Goal: Task Accomplishment & Management: Use online tool/utility

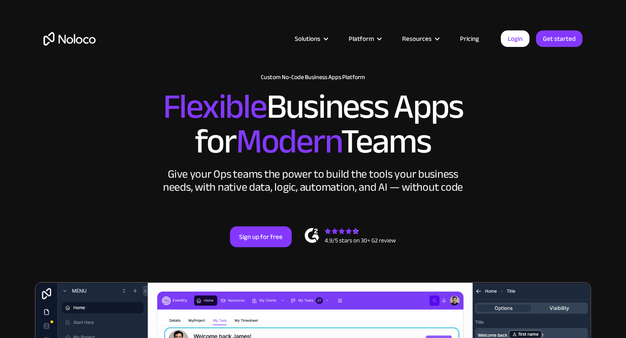
click at [523, 38] on link "Login" at bounding box center [515, 38] width 29 height 17
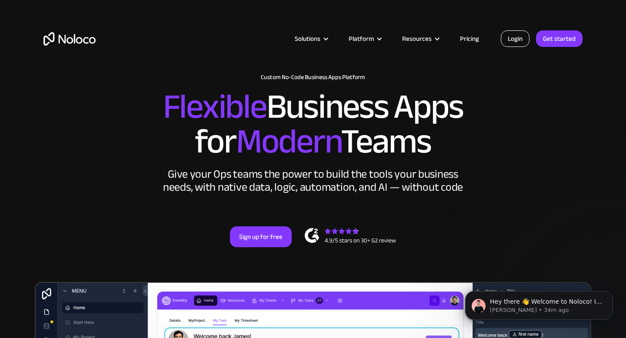
click at [519, 40] on link "Login" at bounding box center [515, 38] width 29 height 17
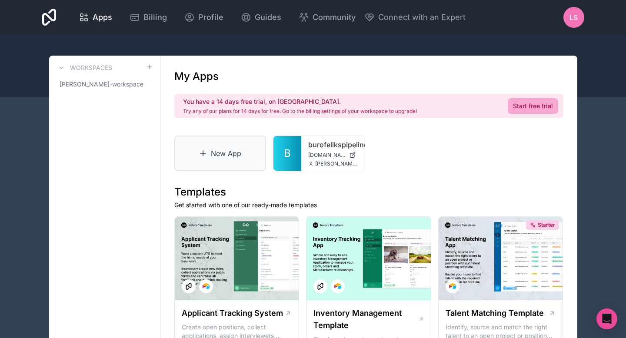
click at [218, 152] on link "New App" at bounding box center [220, 154] width 92 height 36
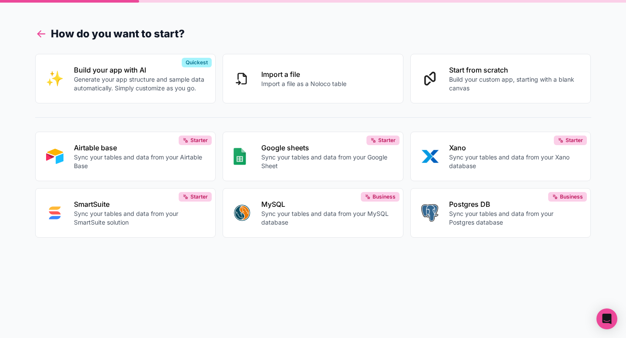
click at [41, 34] on icon at bounding box center [41, 34] width 12 height 12
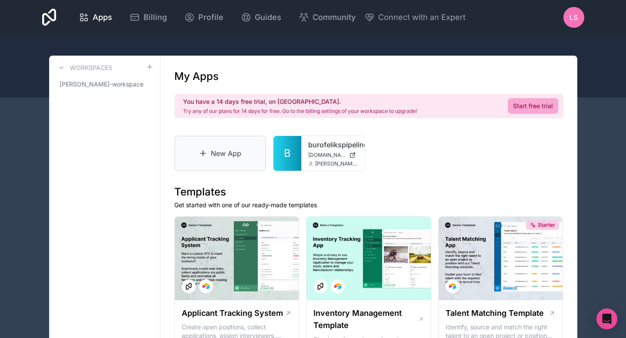
click at [232, 154] on link "New App" at bounding box center [220, 154] width 92 height 36
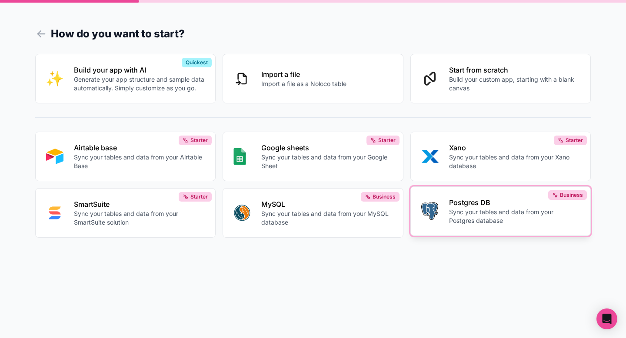
click at [482, 215] on p "Sync your tables and data from your Postgres database" at bounding box center [514, 216] width 131 height 17
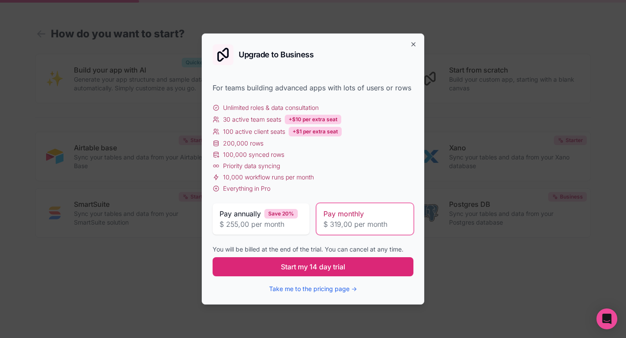
click at [359, 267] on button "Start my 14 day trial" at bounding box center [312, 266] width 201 height 19
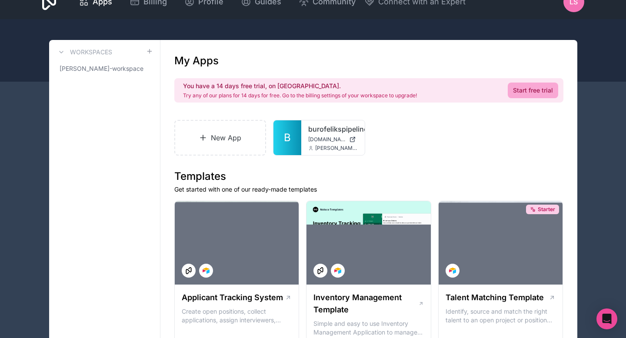
scroll to position [9, 0]
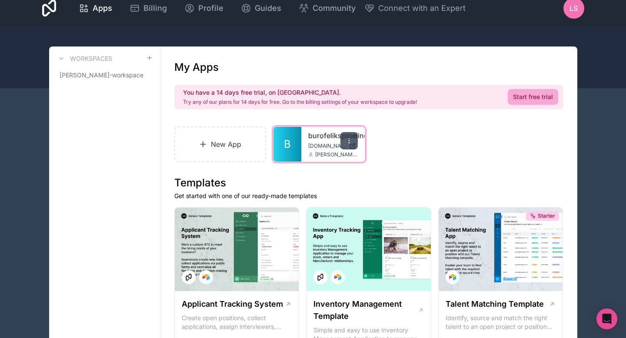
click at [350, 139] on icon at bounding box center [348, 140] width 7 height 7
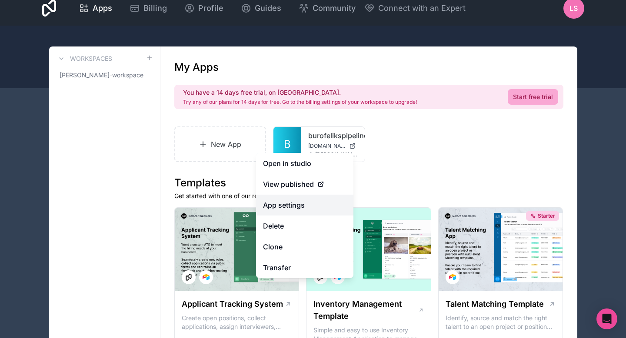
click at [289, 203] on link "App settings" at bounding box center [304, 205] width 97 height 21
